Goal: Information Seeking & Learning: Find specific page/section

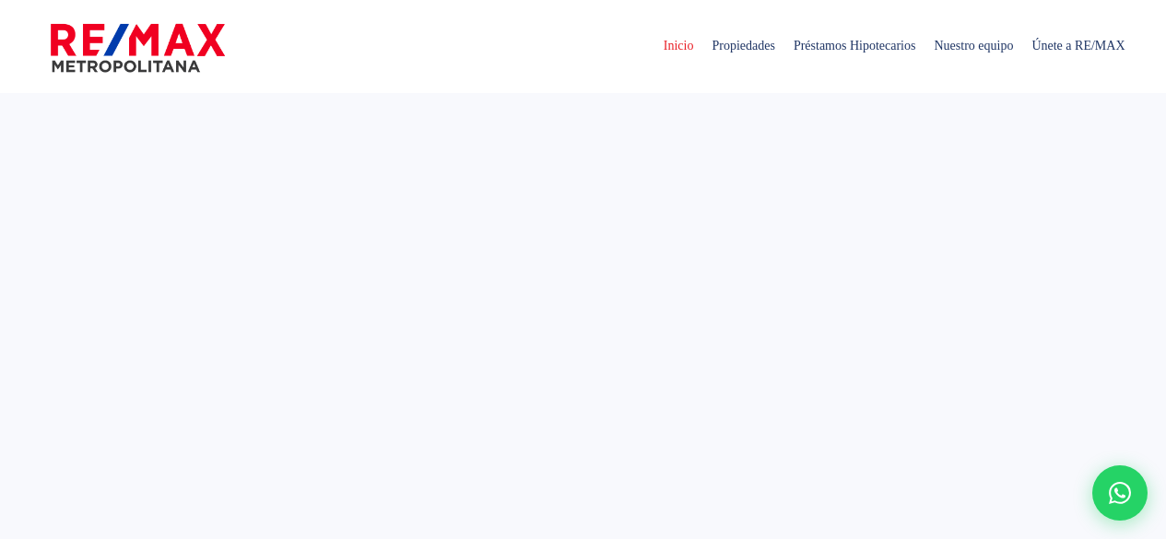
select select
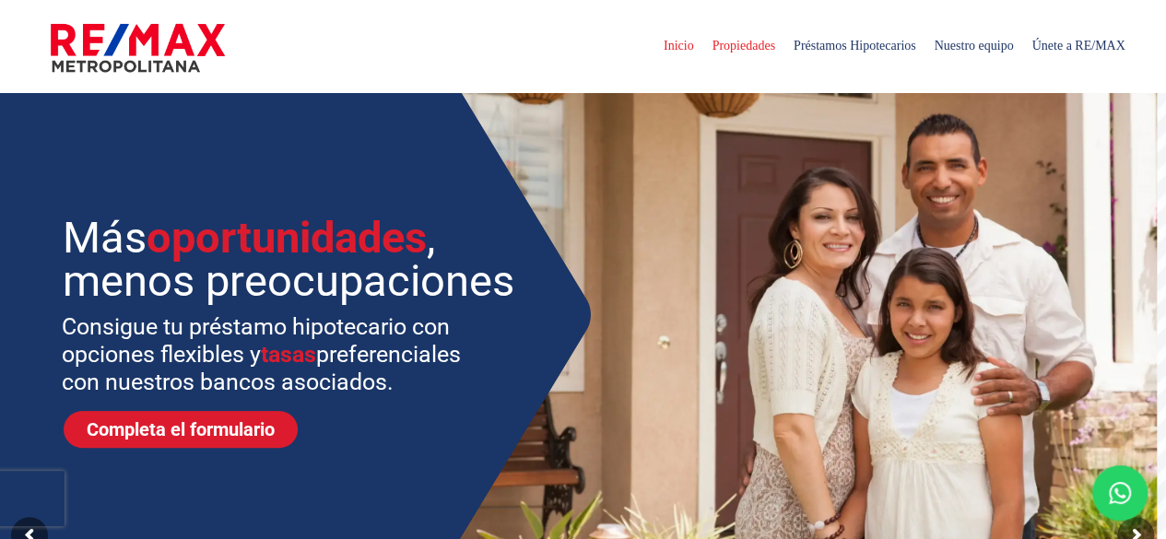
click at [721, 50] on span "Propiedades" at bounding box center [742, 45] width 81 height 55
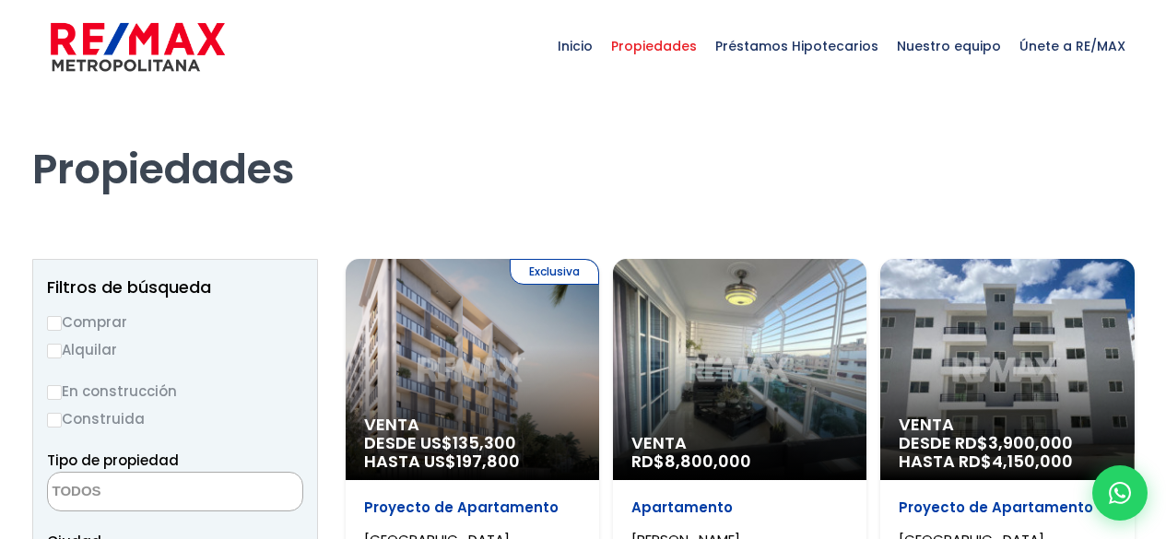
select select
click at [85, 342] on label "Alquilar" at bounding box center [175, 349] width 256 height 23
click at [62, 344] on input "Alquilar" at bounding box center [54, 351] width 15 height 15
radio input "true"
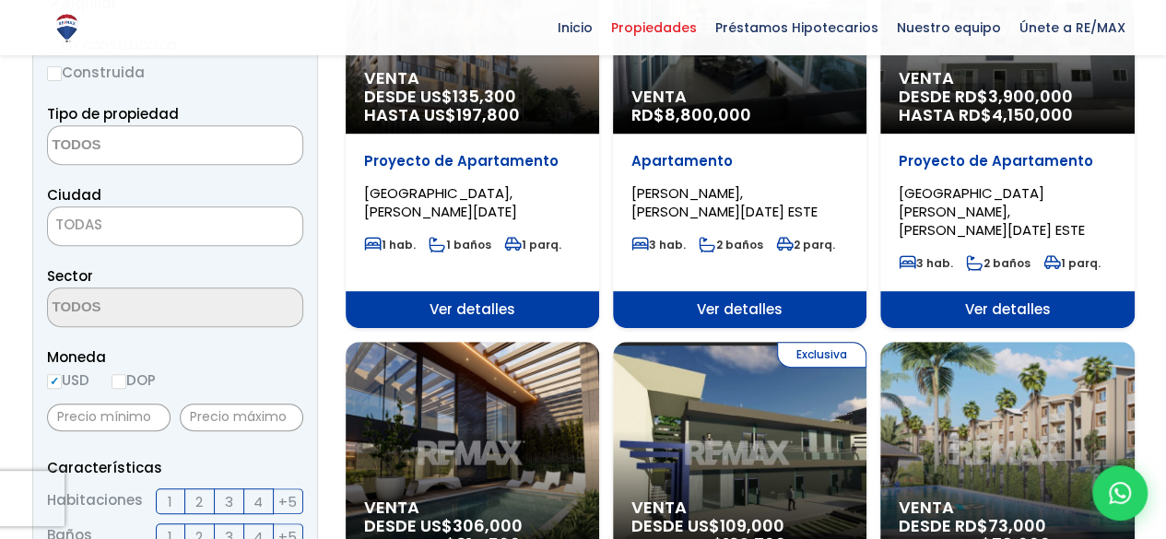
scroll to position [350, 0]
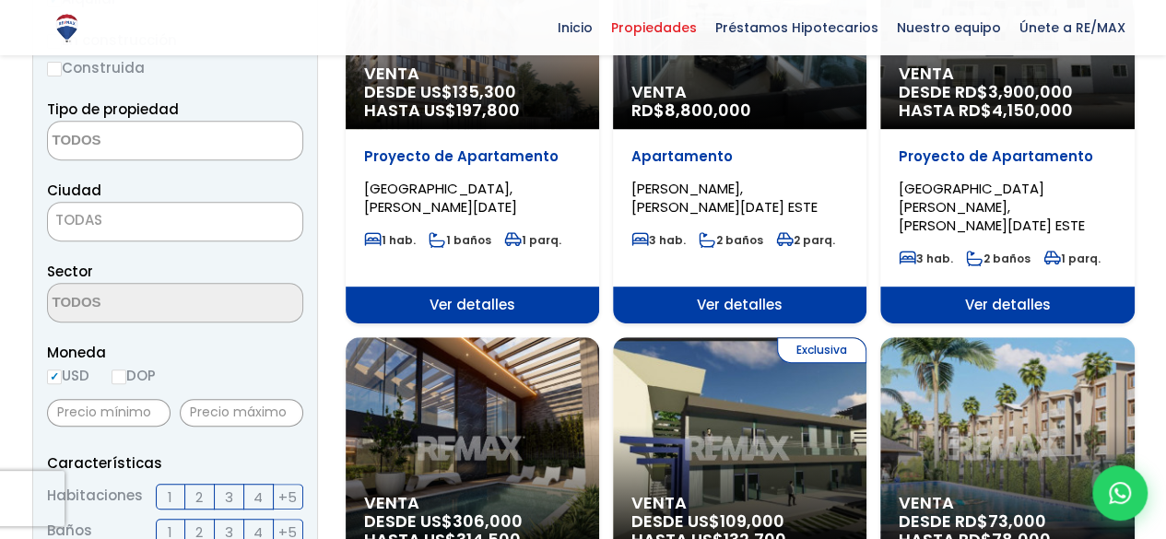
click at [134, 146] on textarea "Search" at bounding box center [137, 142] width 179 height 40
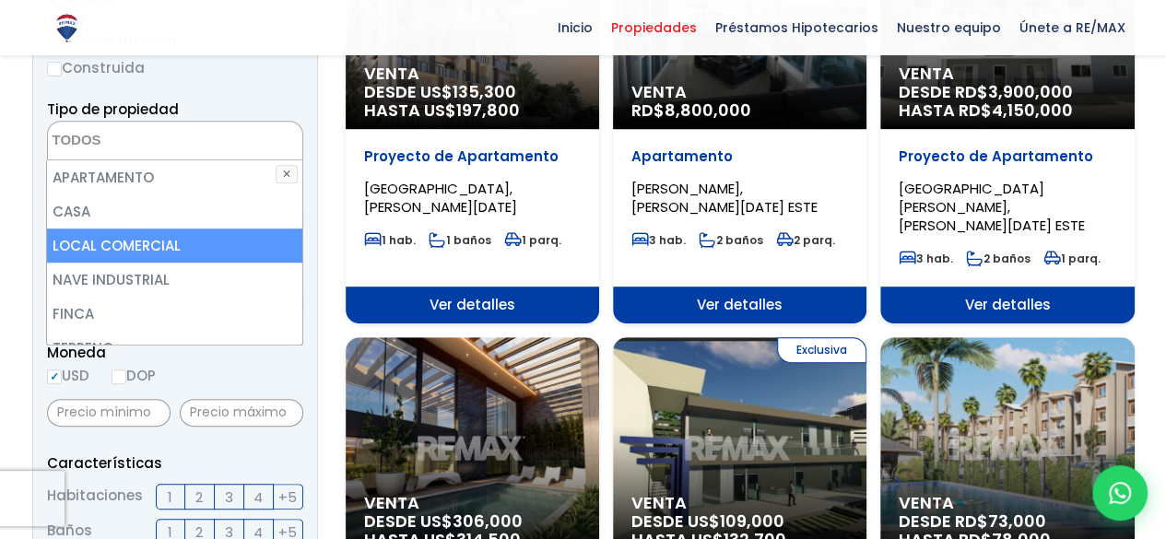
click at [124, 246] on li "LOCAL COMERCIAL" at bounding box center [174, 246] width 255 height 34
select select "comercial+site"
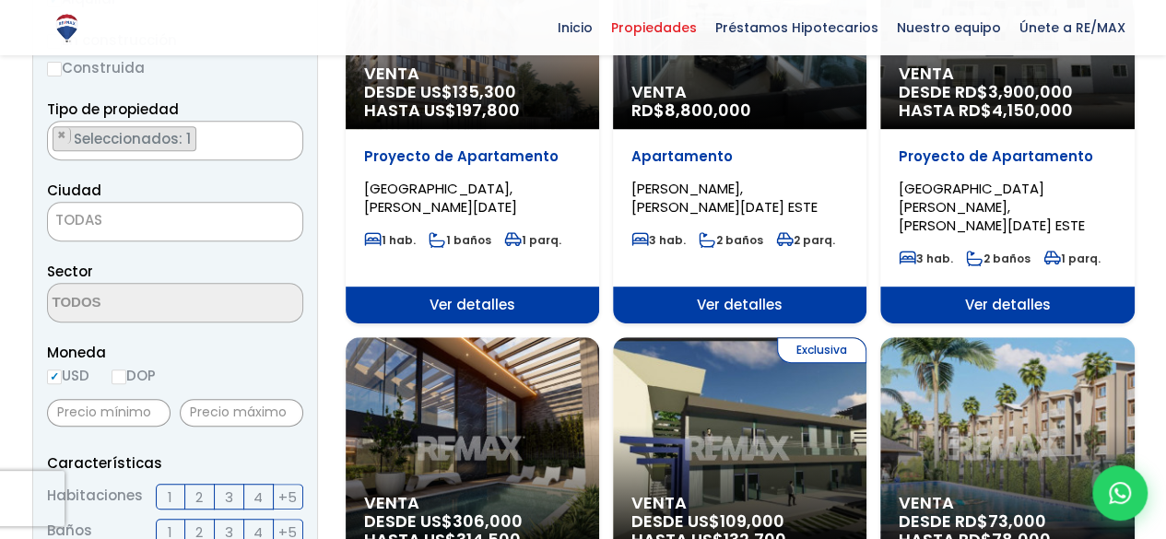
click at [132, 373] on label "DOP" at bounding box center [134, 375] width 44 height 23
click at [0, 0] on input "DOP" at bounding box center [0, 0] width 0 height 0
click at [126, 375] on input "DOP" at bounding box center [119, 377] width 15 height 15
radio input "true"
click at [53, 375] on input "USD" at bounding box center [54, 377] width 15 height 15
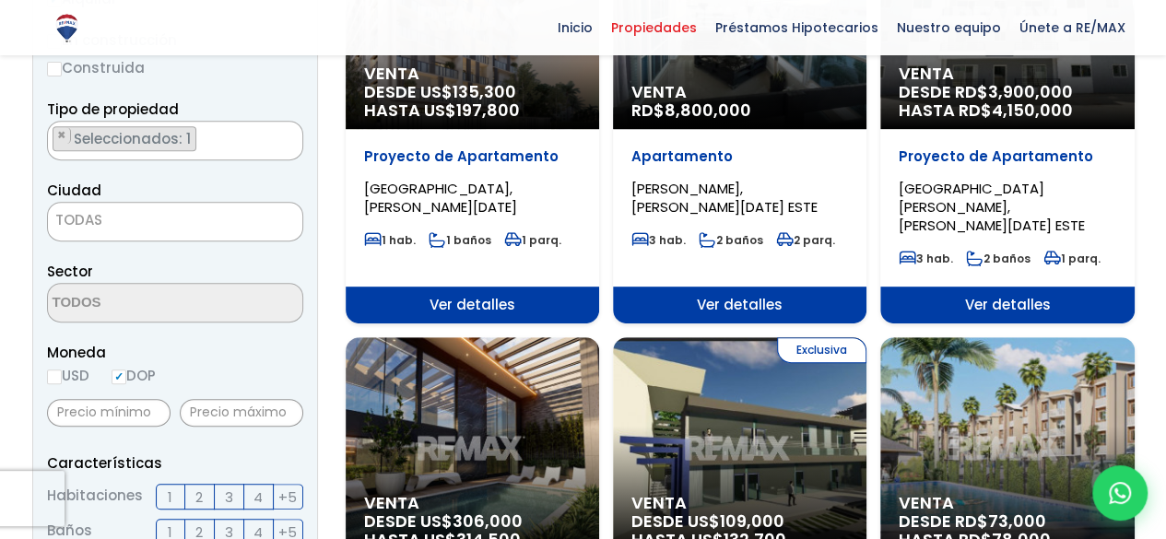
radio input "true"
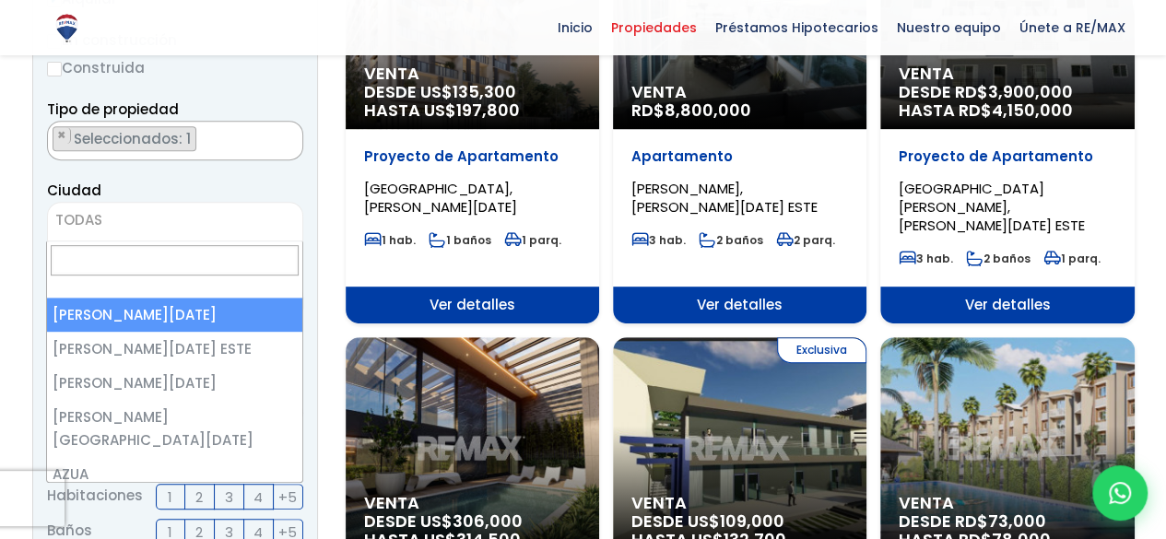
click at [84, 218] on span "TODAS" at bounding box center [78, 219] width 47 height 19
select select "1"
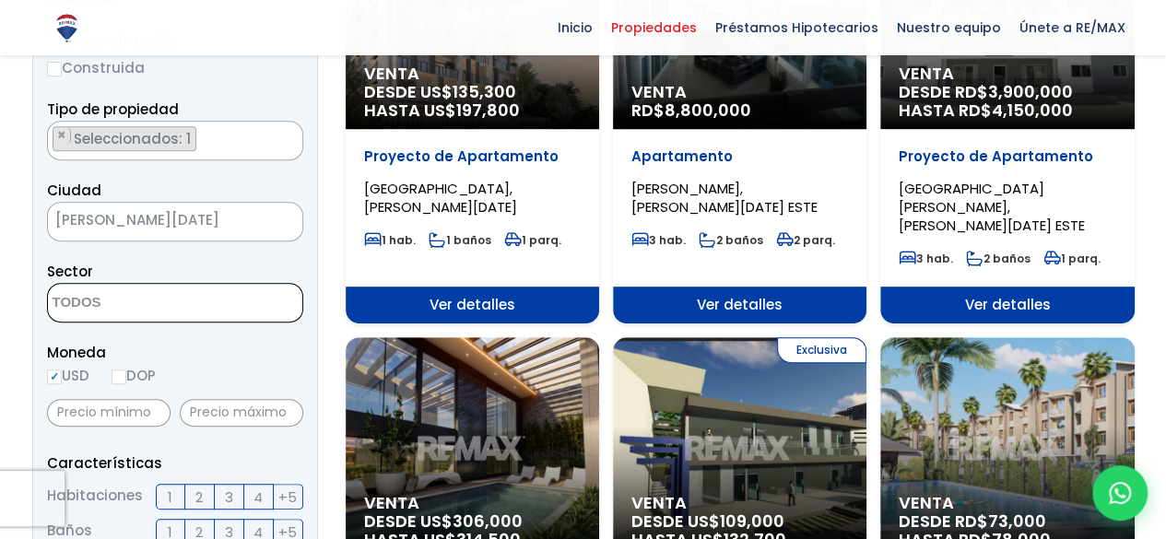
click at [105, 294] on textarea "Search" at bounding box center [137, 304] width 179 height 40
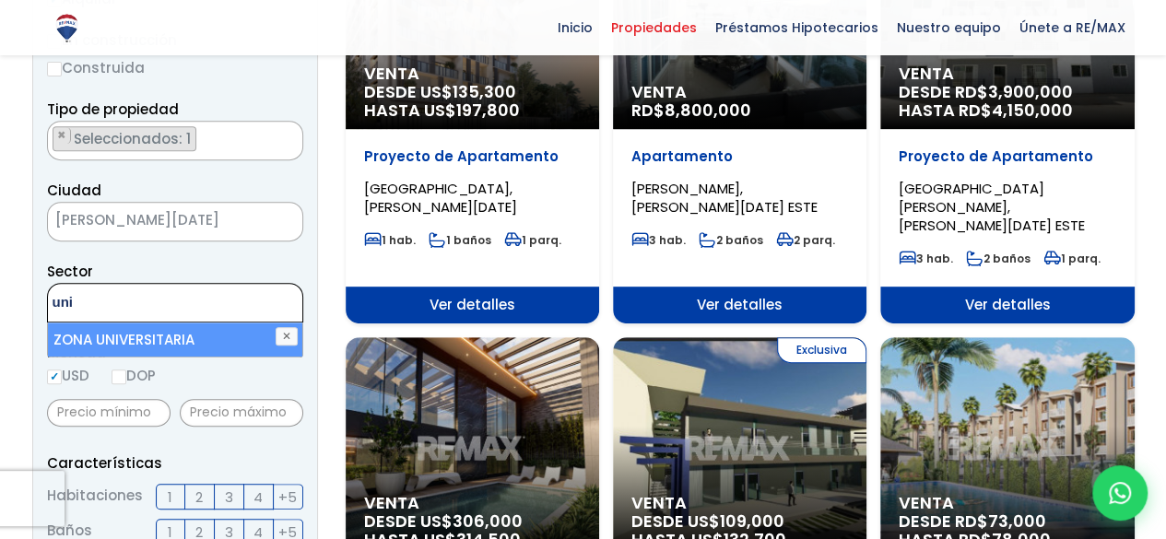
type textarea "uni"
click at [112, 341] on li "ZONA UNIVERSITARIA" at bounding box center [175, 340] width 255 height 34
select select "179"
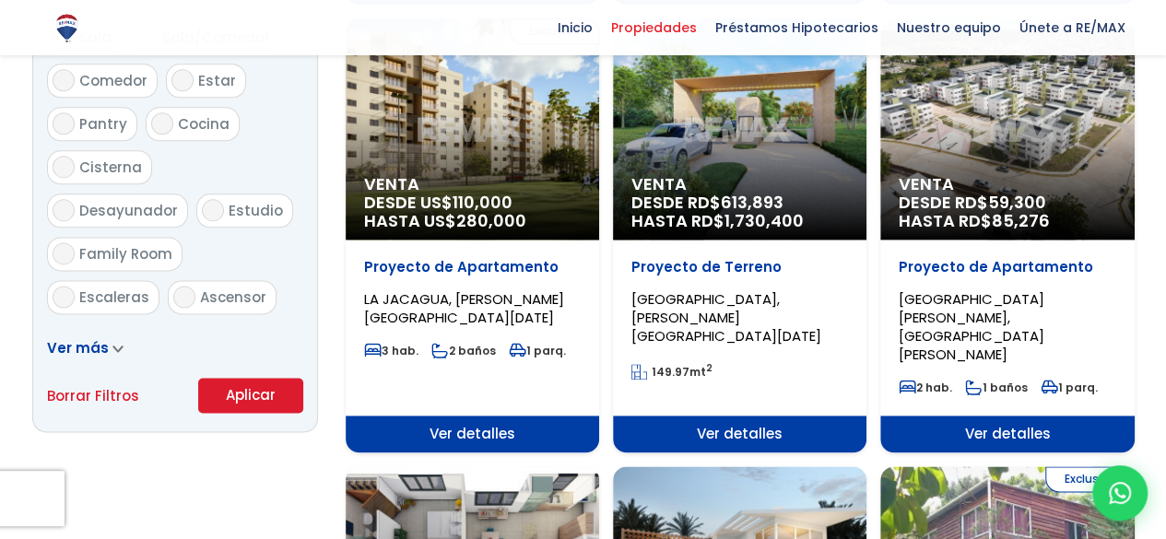
scroll to position [1085, 0]
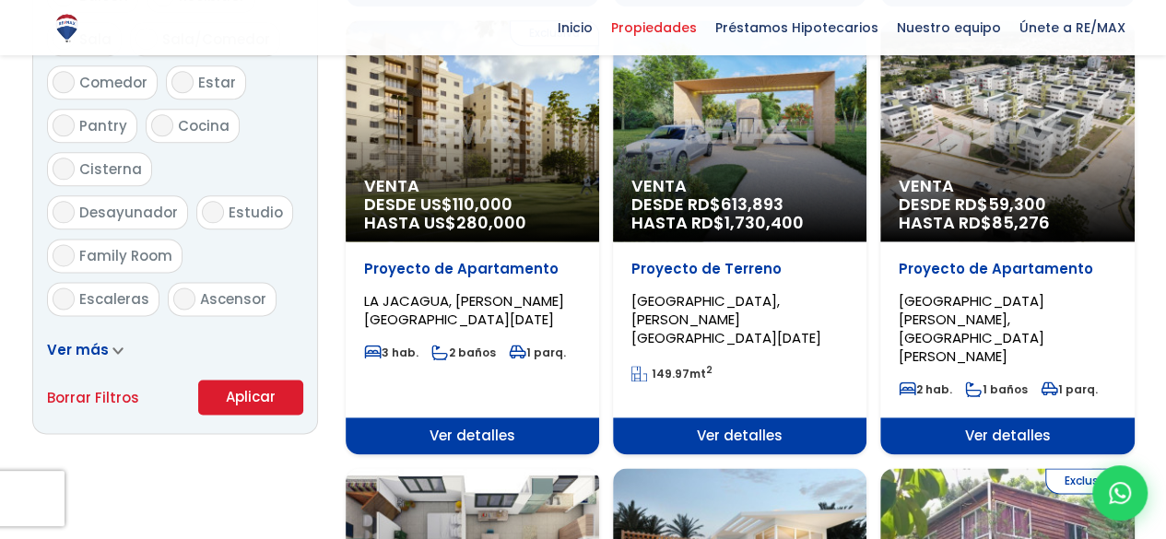
click at [250, 396] on button "Aplicar" at bounding box center [250, 397] width 105 height 35
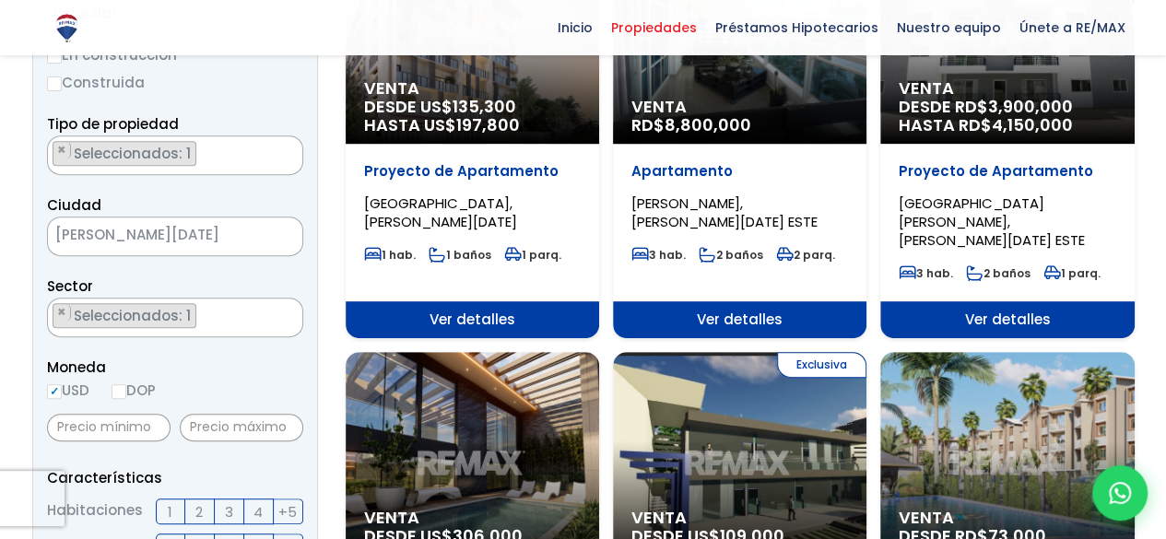
scroll to position [326, 0]
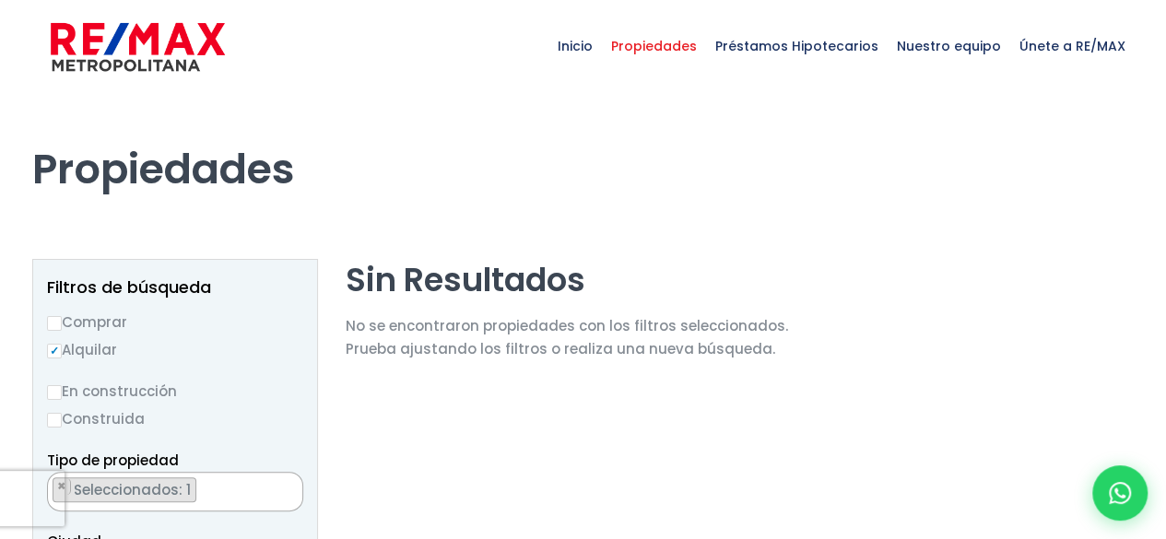
scroll to position [5410, 0]
select select "179"
